Goal: Task Accomplishment & Management: Use online tool/utility

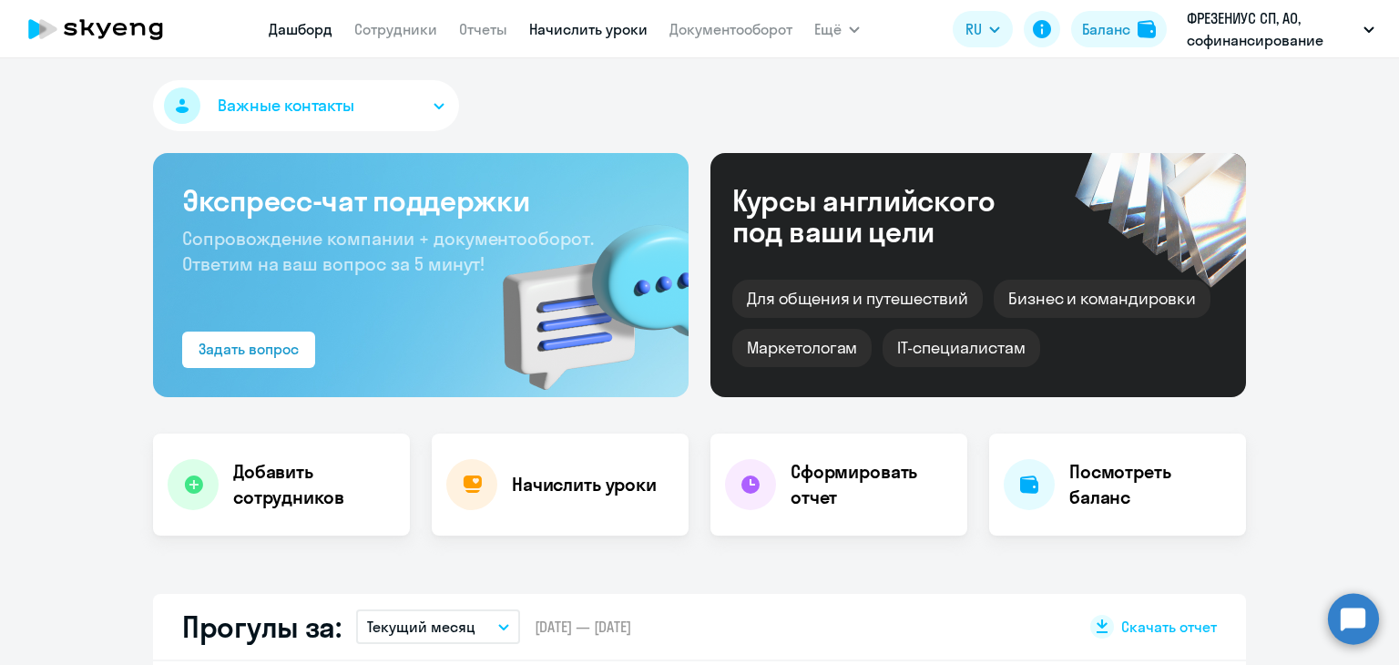
click at [565, 20] on link "Начислить уроки" at bounding box center [588, 29] width 118 height 18
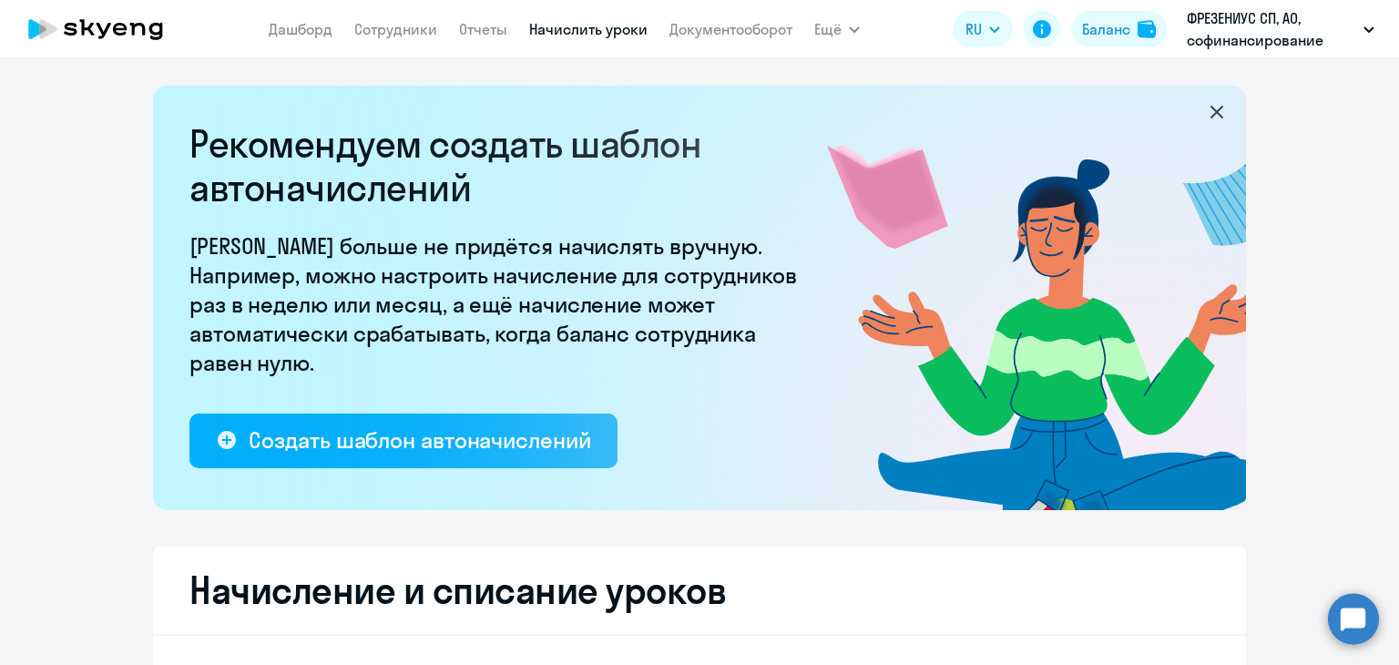
select select "10"
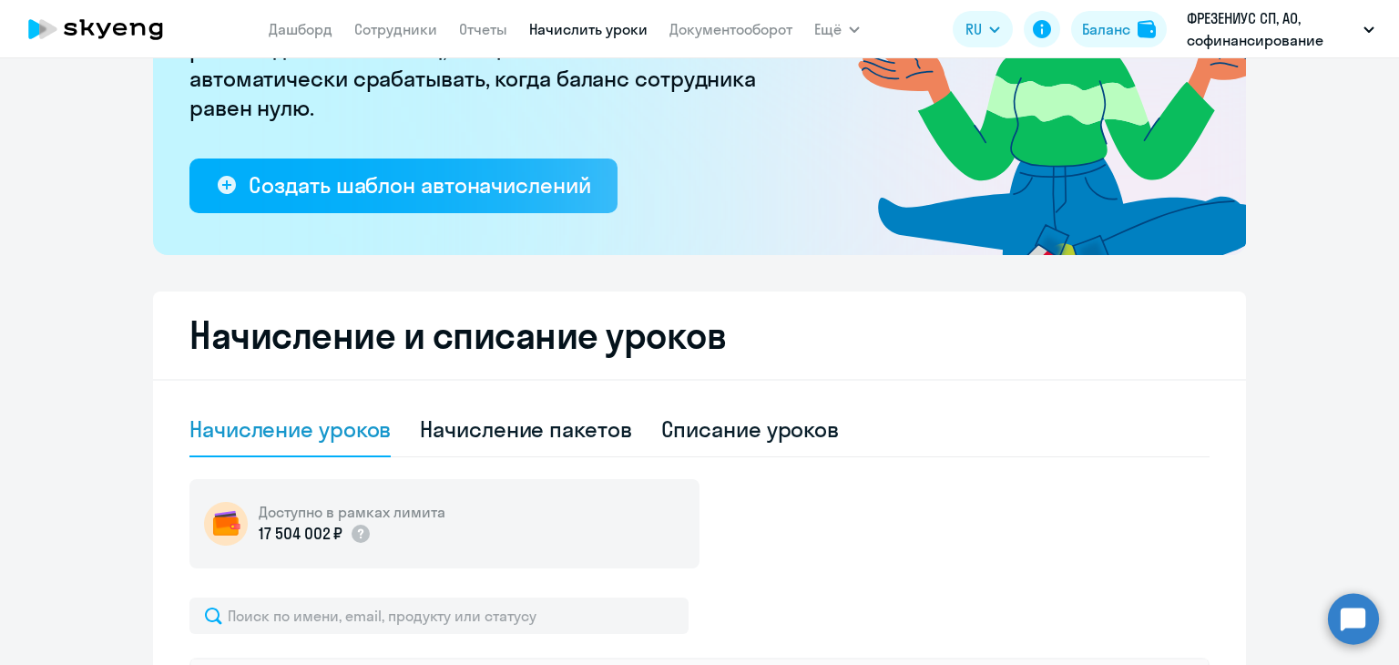
scroll to position [182, 0]
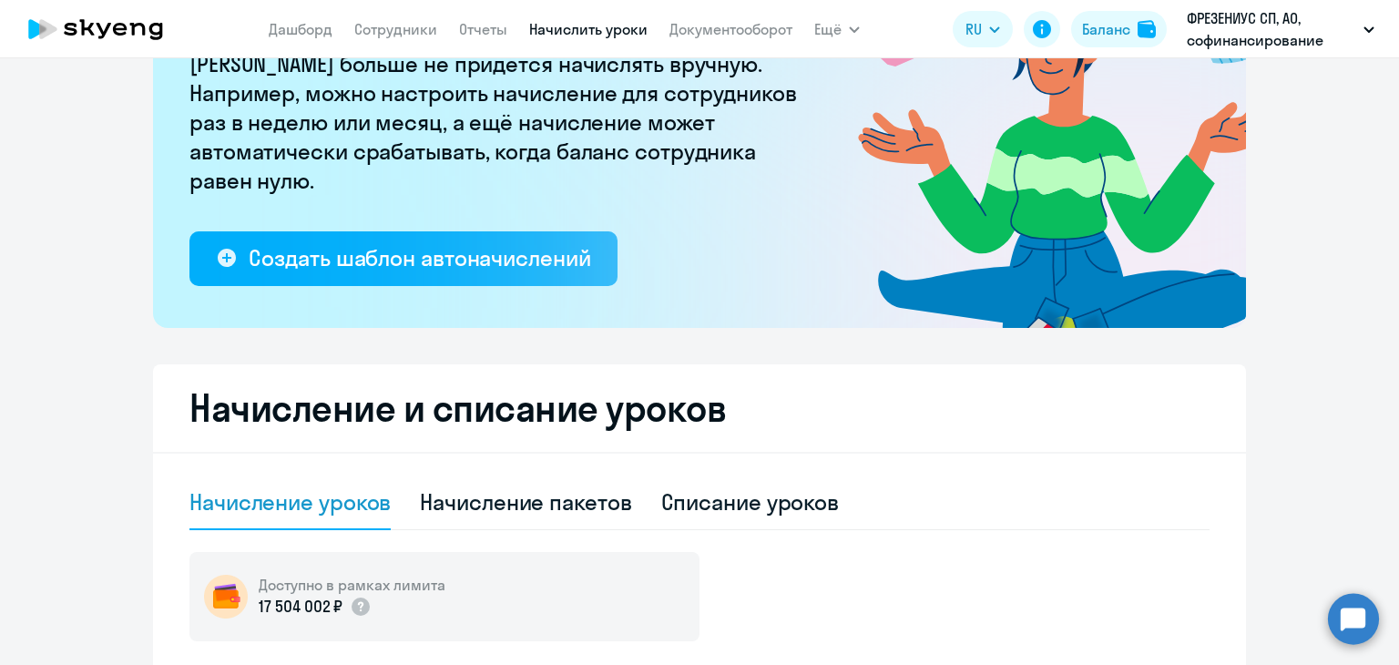
click at [428, 16] on nav "[PERSON_NAME] Отчеты Начислить уроки Документооборот" at bounding box center [531, 29] width 524 height 36
click at [411, 30] on link "Сотрудники" at bounding box center [395, 29] width 83 height 18
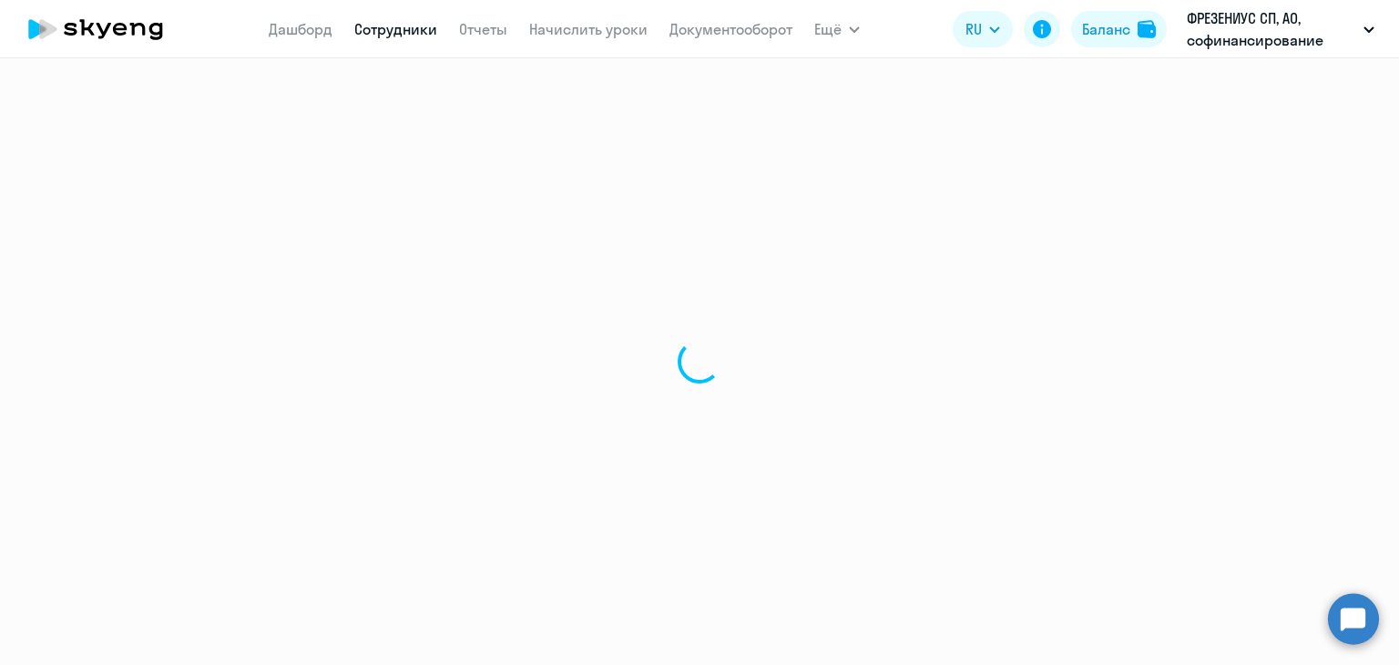
select select "30"
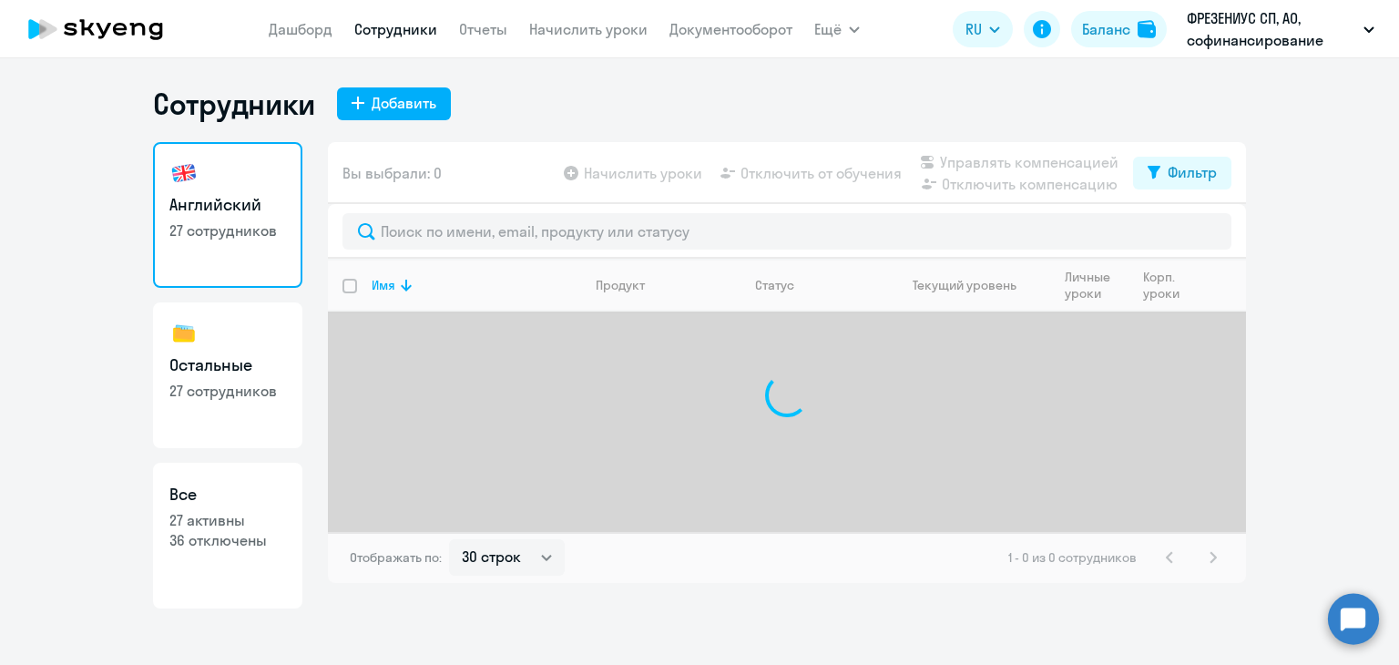
click at [190, 351] on link "Остальные 27 сотрудников" at bounding box center [227, 375] width 149 height 146
select select "30"
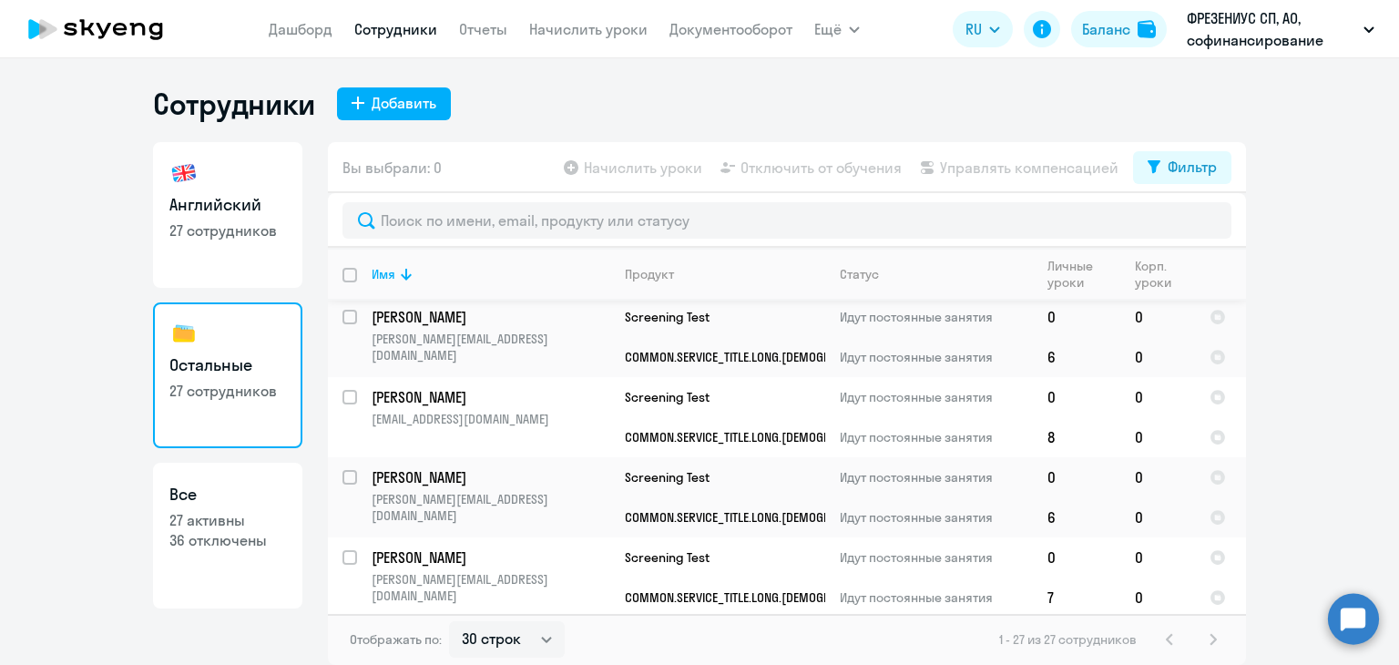
scroll to position [1851, 0]
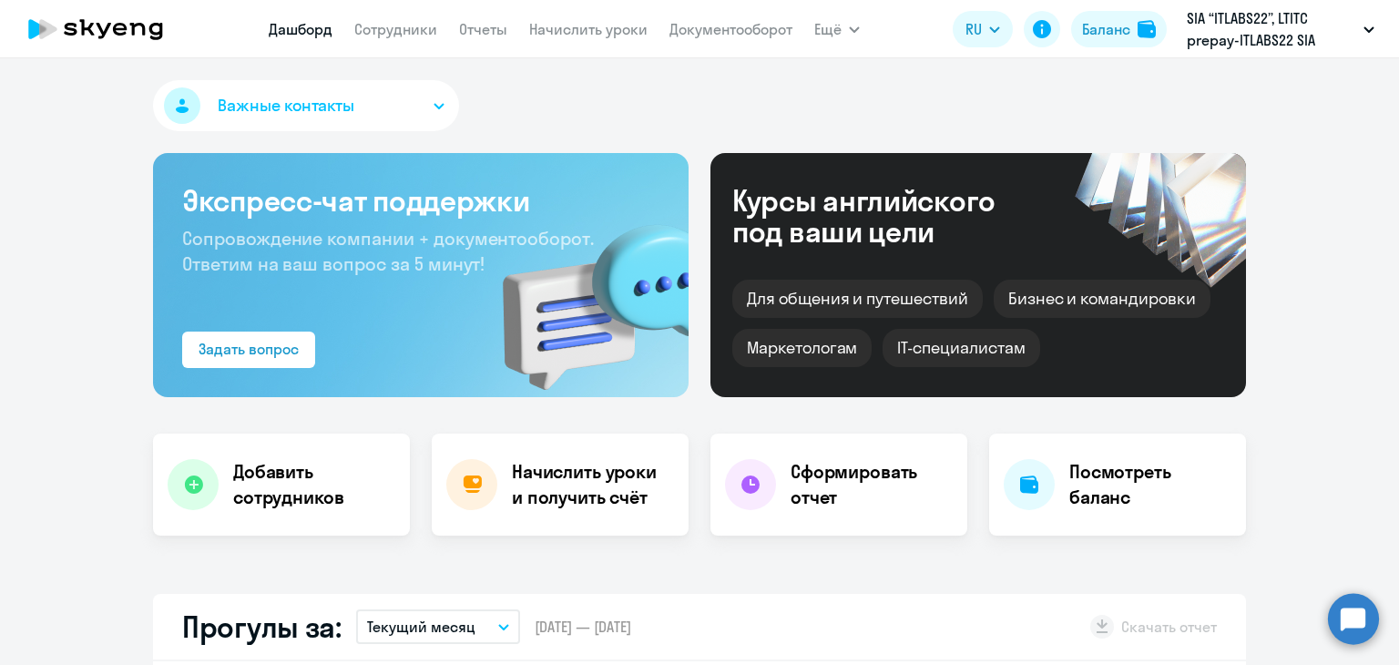
select select "30"
click at [447, 23] on nav "[PERSON_NAME] Отчеты Начислить уроки Документооборот" at bounding box center [531, 29] width 524 height 36
click at [433, 26] on link "Сотрудники" at bounding box center [395, 29] width 83 height 18
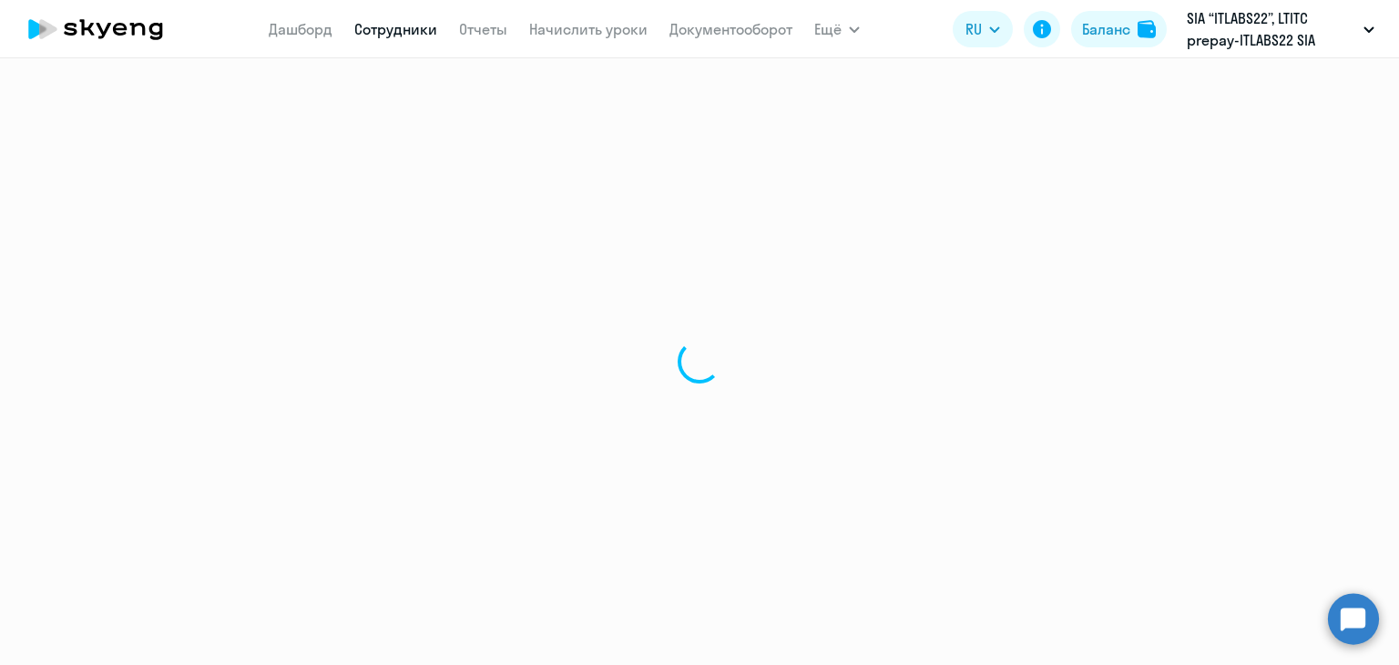
select select "30"
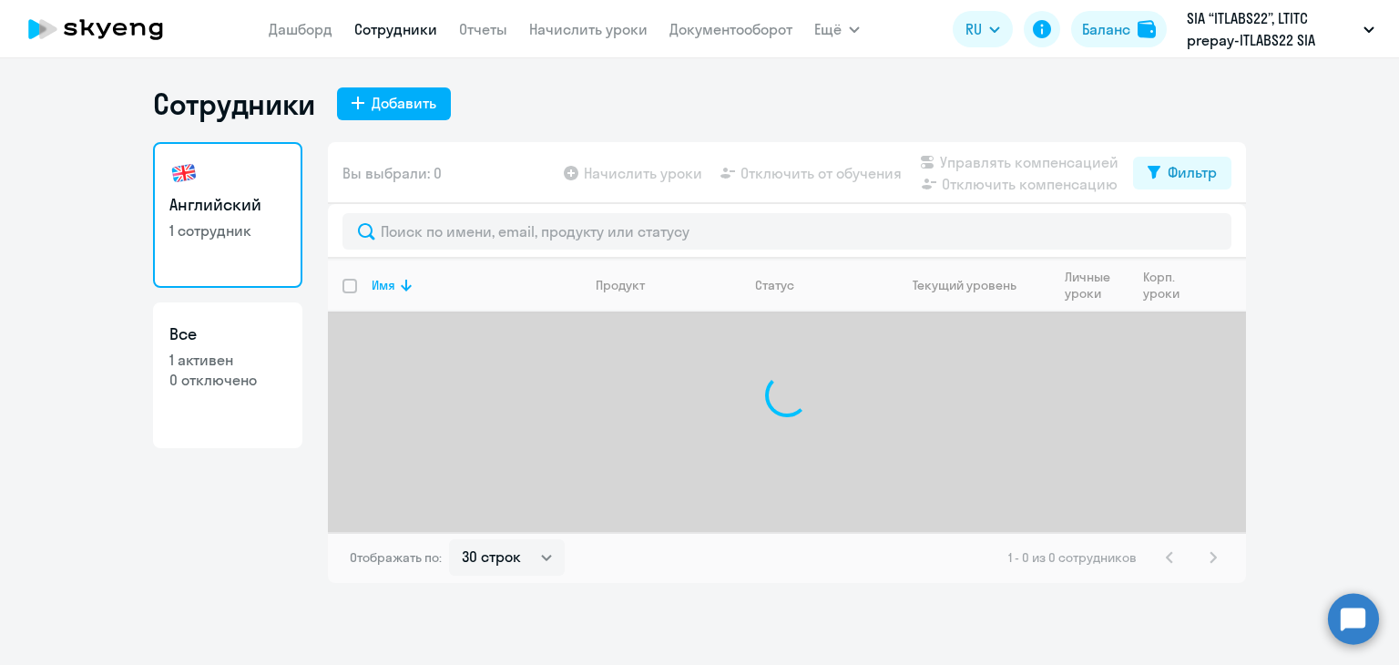
click at [505, 41] on nav "[PERSON_NAME] Отчеты Начислить уроки Документооборот" at bounding box center [531, 29] width 524 height 36
click at [502, 33] on link "Отчеты" at bounding box center [483, 29] width 48 height 18
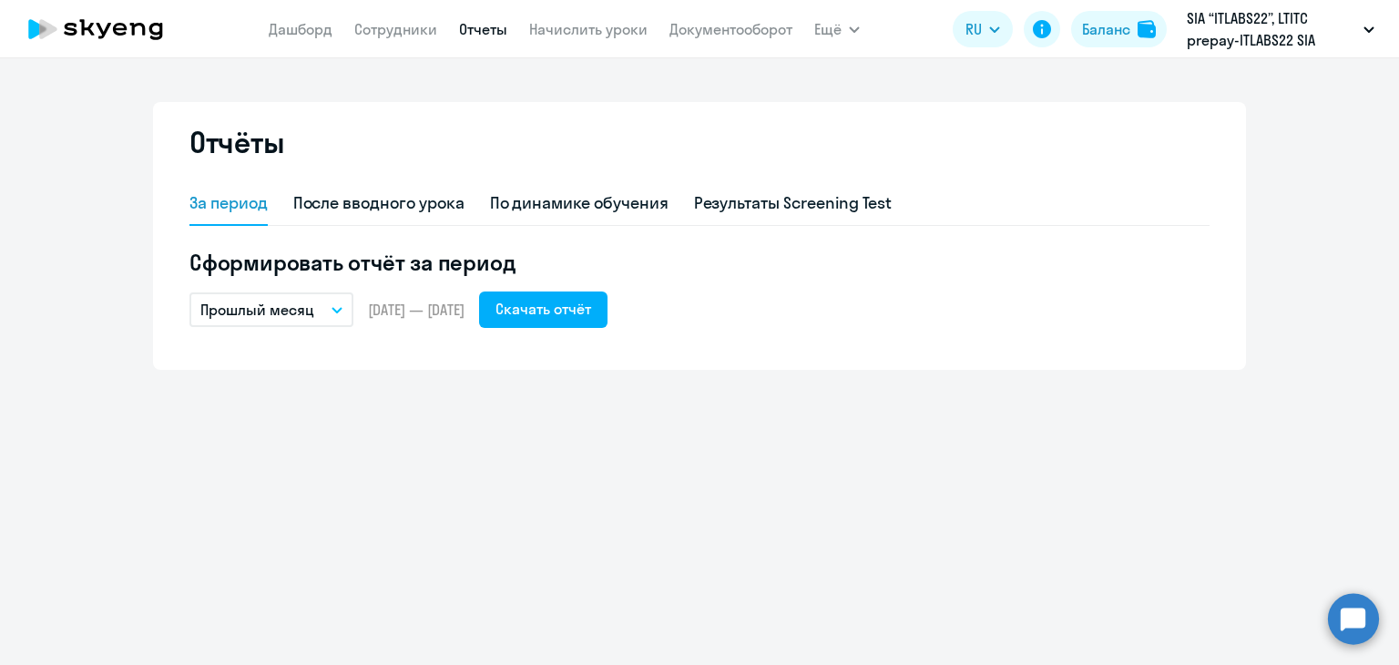
click at [565, 51] on app-header "Дашборд Сотрудники Отчеты Начислить уроки Документооборот Ещё Дашборд Сотрудник…" at bounding box center [699, 29] width 1399 height 58
click at [564, 36] on link "Начислить уроки" at bounding box center [588, 29] width 118 height 18
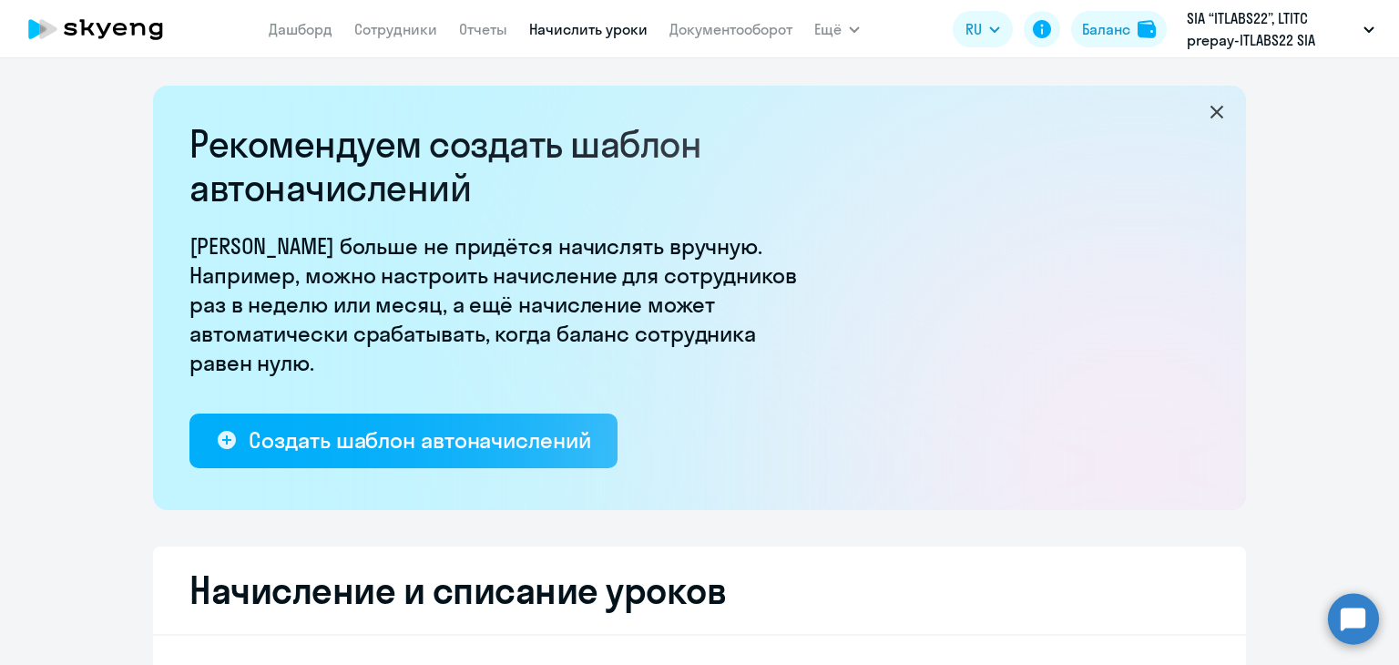
select select "10"
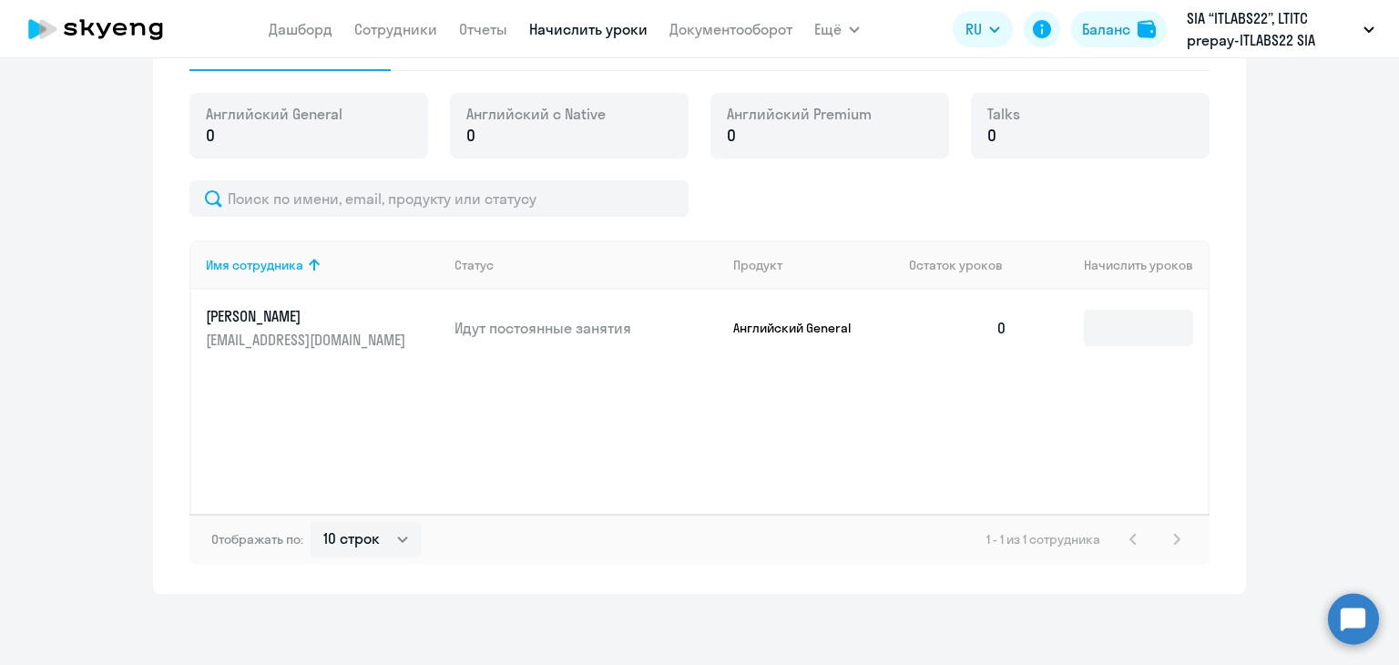
scroll to position [643, 0]
click at [1147, 328] on input at bounding box center [1138, 326] width 109 height 36
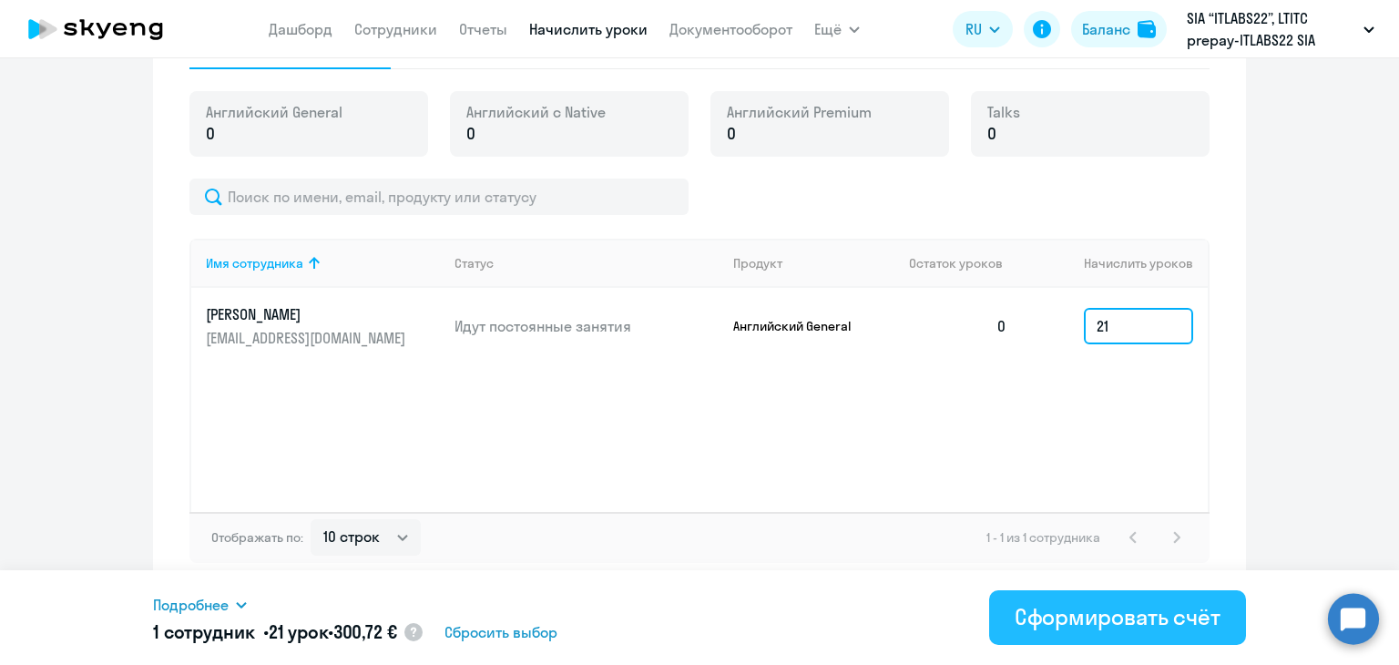
type input "21"
click at [1149, 620] on div "Сформировать счёт" at bounding box center [1118, 616] width 206 height 29
